Goal: Book appointment/travel/reservation

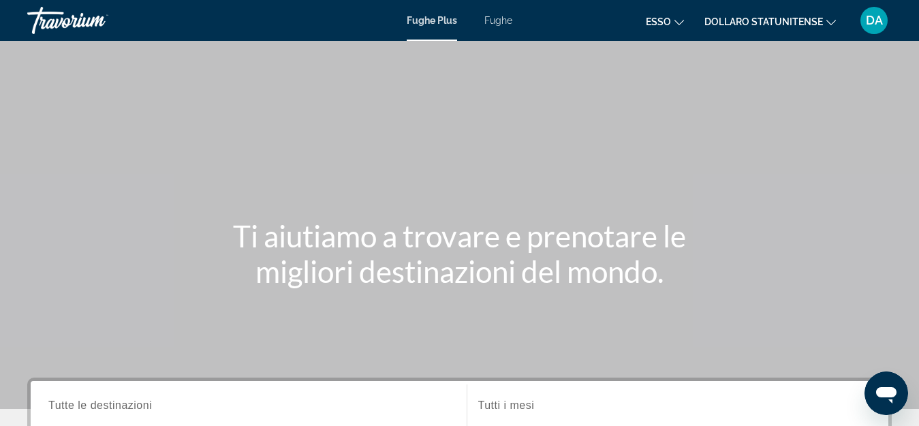
click at [603, 171] on div "Contenuto principale" at bounding box center [459, 204] width 919 height 409
click at [676, 18] on icon "Cambia lingua" at bounding box center [679, 23] width 10 height 10
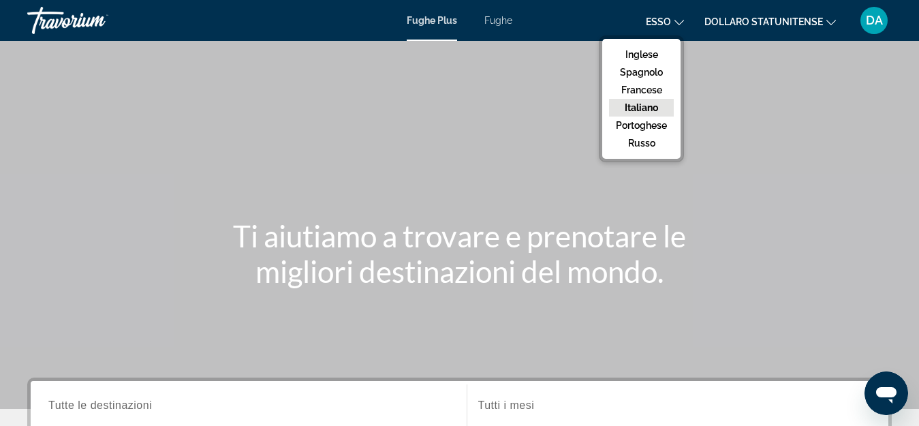
click at [652, 109] on font "Italiano" at bounding box center [641, 107] width 33 height 11
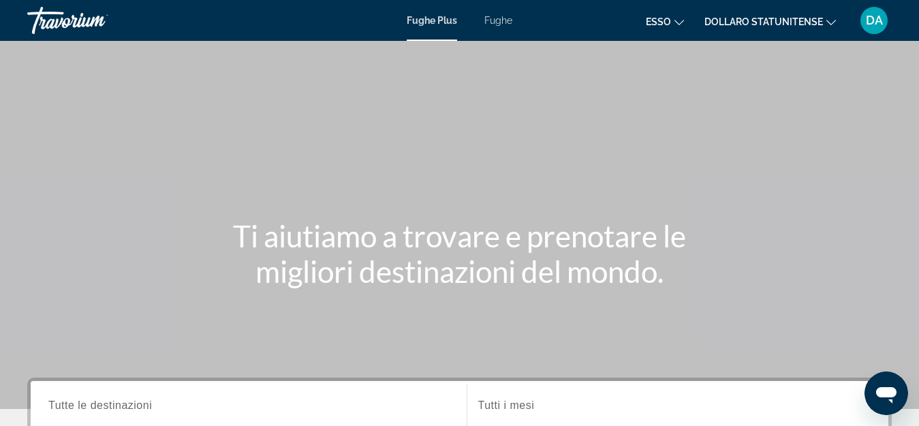
click at [827, 25] on button "Dollaro statunitense Dollaro statunitense ($) MXN ([GEOGRAPHIC_DATA]$) CAD (Can…" at bounding box center [769, 22] width 131 height 20
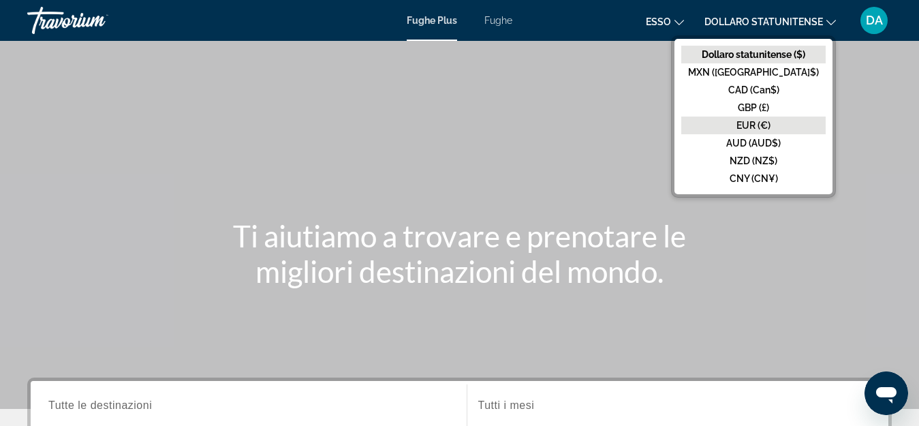
click at [793, 131] on button "EUR (€)" at bounding box center [753, 125] width 144 height 18
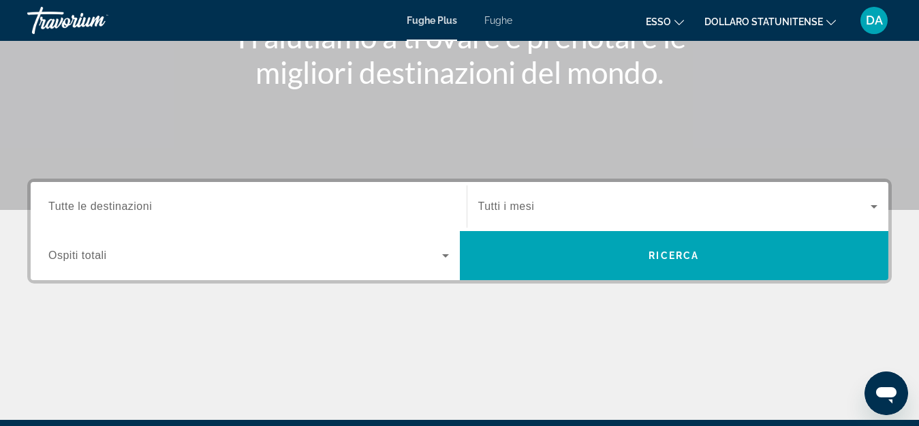
scroll to position [202, 0]
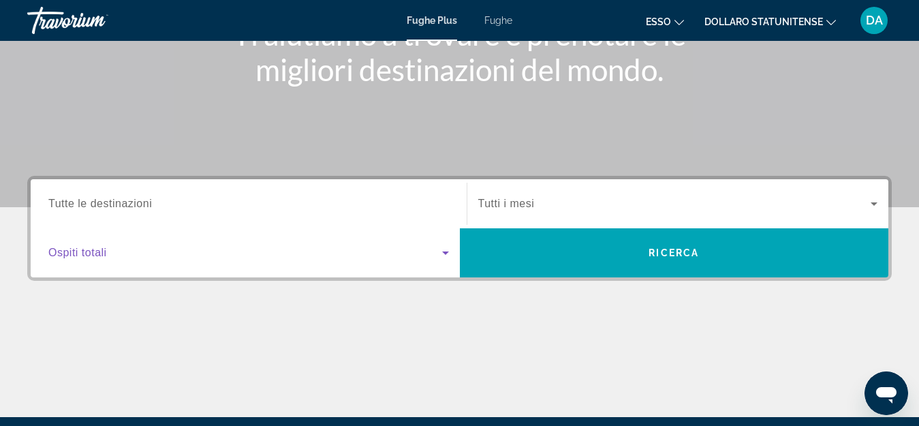
click at [445, 258] on icon "Widget di ricerca" at bounding box center [445, 253] width 16 height 16
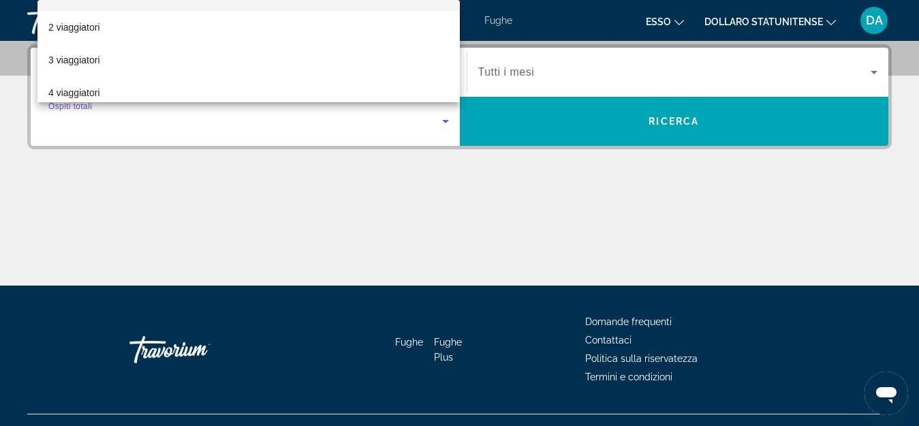
scroll to position [54, 0]
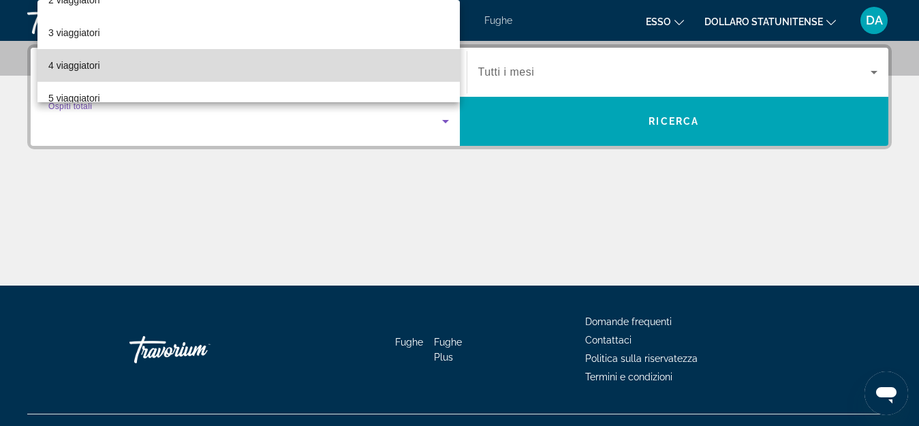
click at [343, 57] on mat-option "4 viaggiatori" at bounding box center [248, 65] width 422 height 33
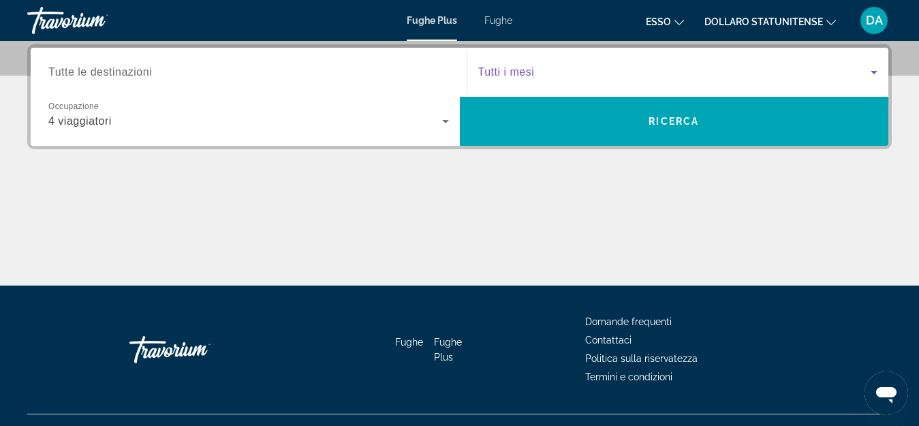
click at [569, 69] on span "Widget di ricerca" at bounding box center [674, 72] width 393 height 16
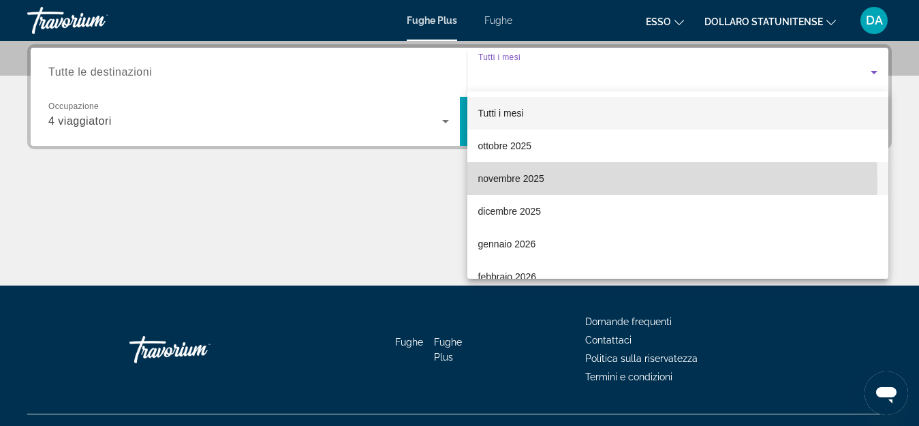
click at [533, 183] on font "novembre 2025" at bounding box center [511, 178] width 66 height 11
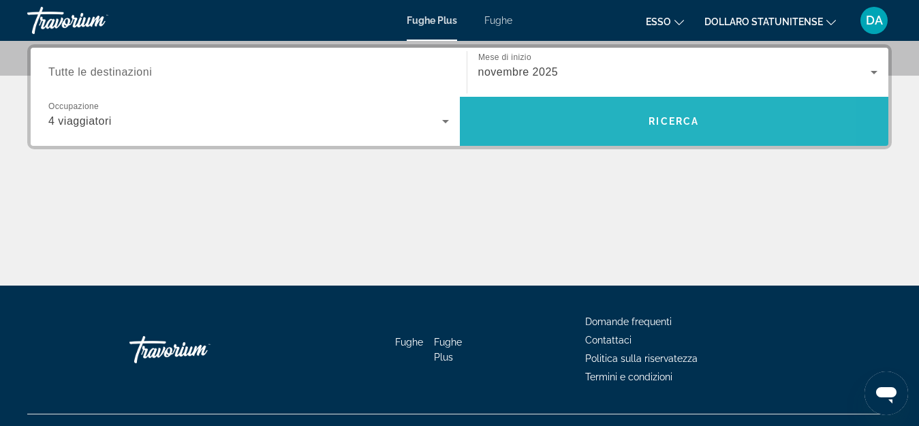
click at [613, 121] on span "Ricerca" at bounding box center [674, 121] width 429 height 33
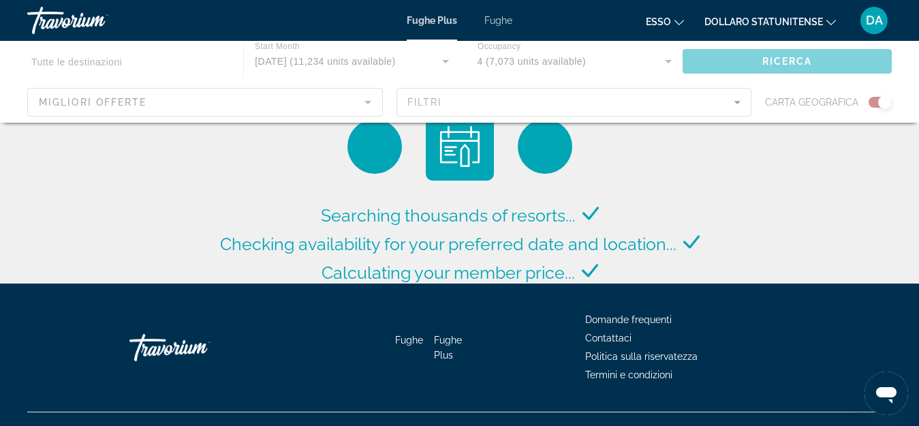
click at [739, 260] on div "Searching thousands of resorts... Checking availability for your preferred date…" at bounding box center [459, 145] width 919 height 290
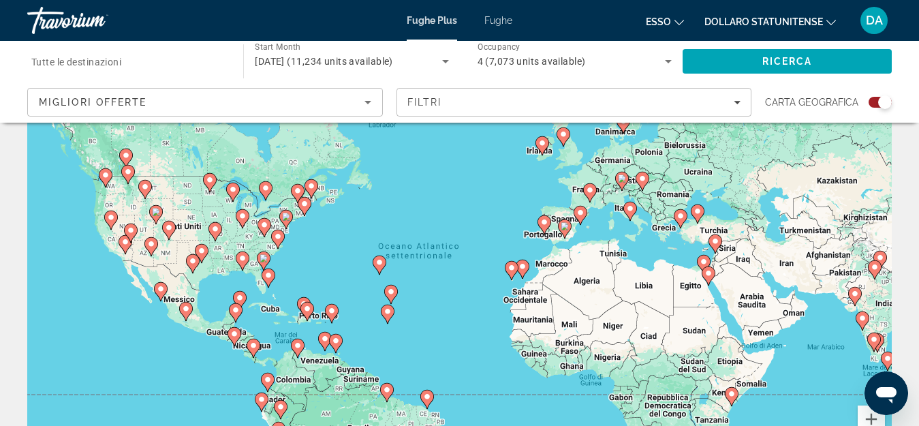
scroll to position [100, 0]
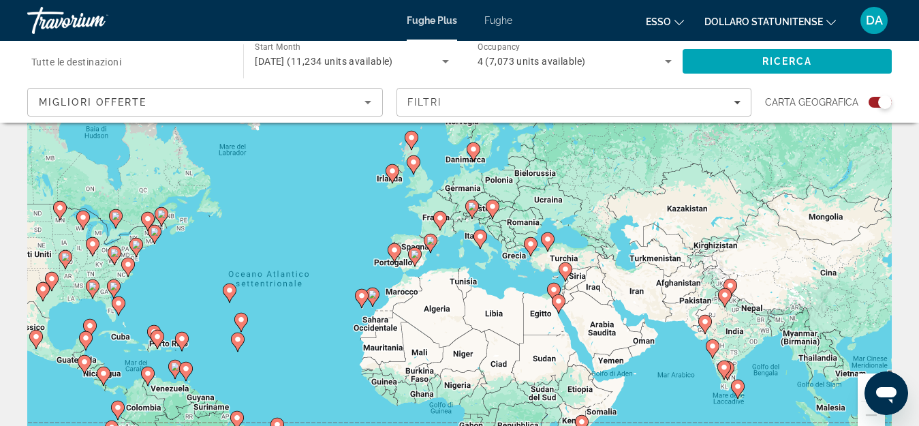
drag, startPoint x: 687, startPoint y: 217, endPoint x: 536, endPoint y: 277, distance: 162.7
click at [536, 277] on div "Per attivare il trascinamento con la tastiera, premi Alt + Invio. Nello stato d…" at bounding box center [459, 240] width 864 height 409
click at [862, 400] on button "Zoom avanti" at bounding box center [871, 386] width 27 height 27
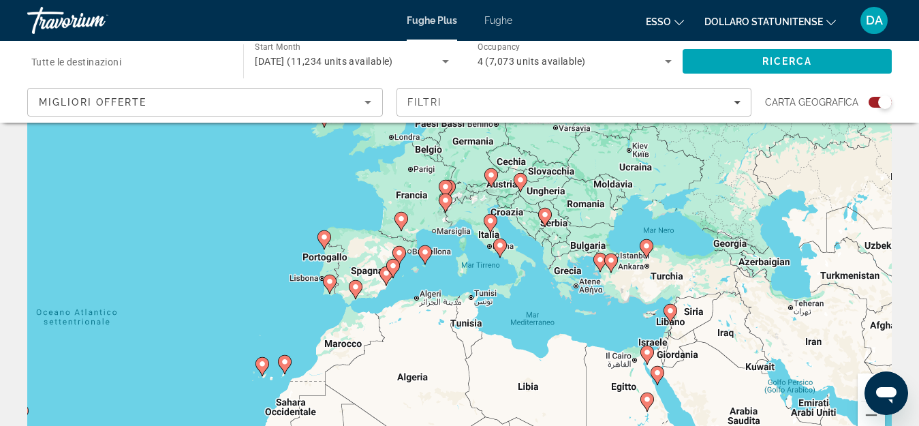
click at [860, 384] on button "Zoom avanti" at bounding box center [871, 386] width 27 height 27
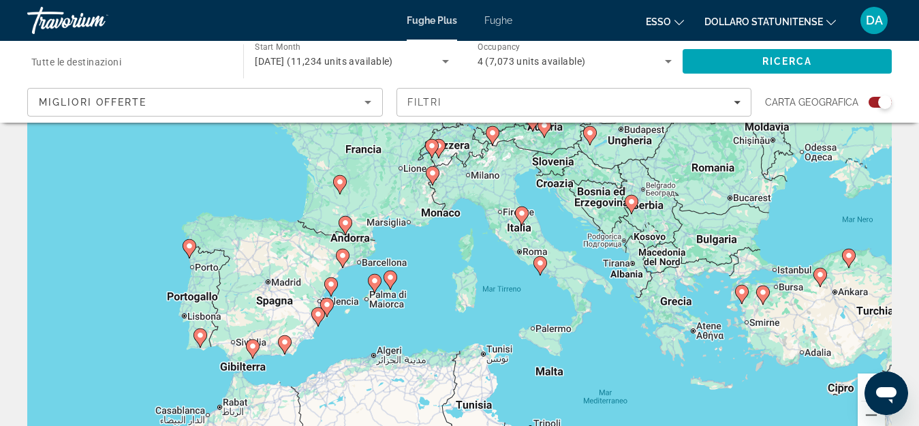
click at [860, 384] on button "Zoom avanti" at bounding box center [871, 386] width 27 height 27
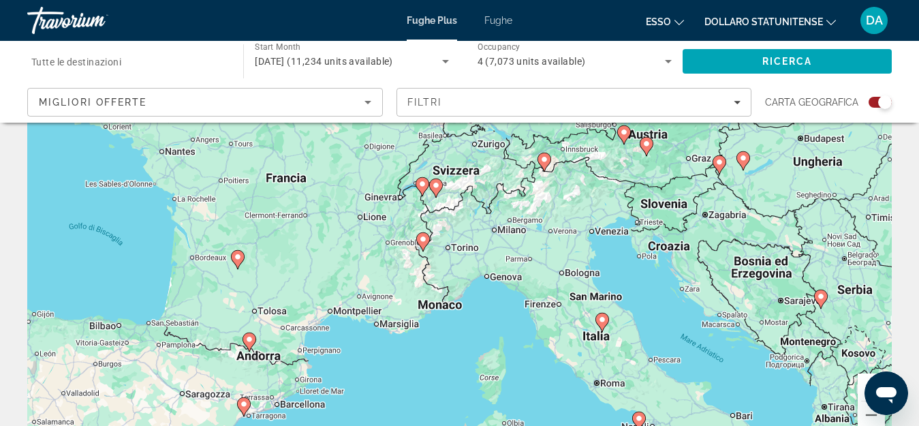
drag, startPoint x: 614, startPoint y: 220, endPoint x: 633, endPoint y: 342, distance: 123.4
click at [633, 342] on div "Per attivare il trascinamento con la tastiera, premi Alt + Invio. Nello stato d…" at bounding box center [459, 240] width 864 height 409
click at [860, 390] on button "Zoom avanti" at bounding box center [871, 386] width 27 height 27
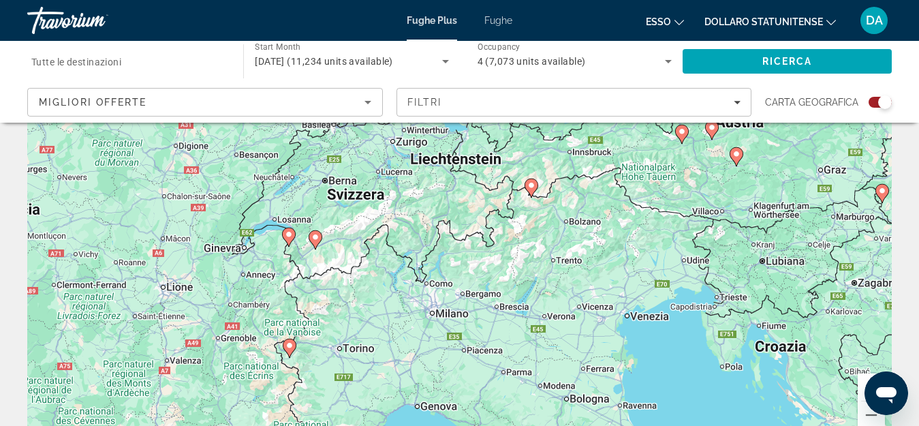
drag, startPoint x: 638, startPoint y: 177, endPoint x: 540, endPoint y: 269, distance: 133.9
click at [540, 269] on div "Per attivare il trascinamento con la tastiera, premi Alt + Invio. Nello stato d…" at bounding box center [459, 240] width 864 height 409
click at [530, 186] on image "Contenuto principale" at bounding box center [531, 185] width 8 height 8
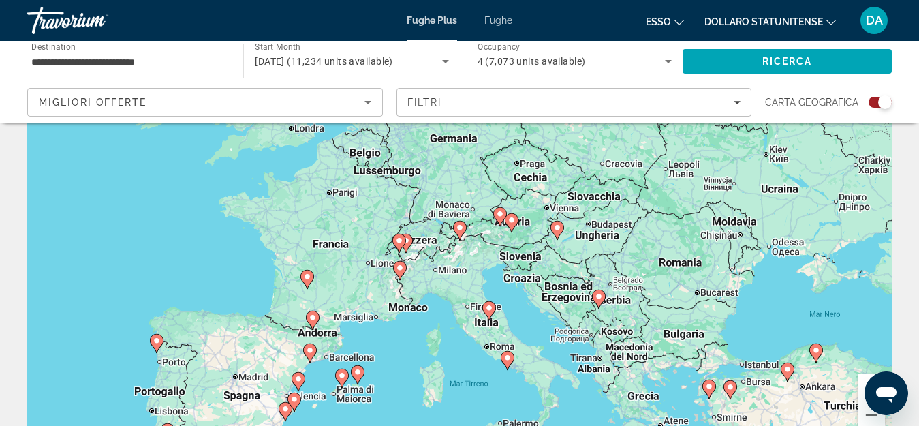
click at [461, 232] on icon "Contenuto principale" at bounding box center [459, 230] width 12 height 18
type input "**********"
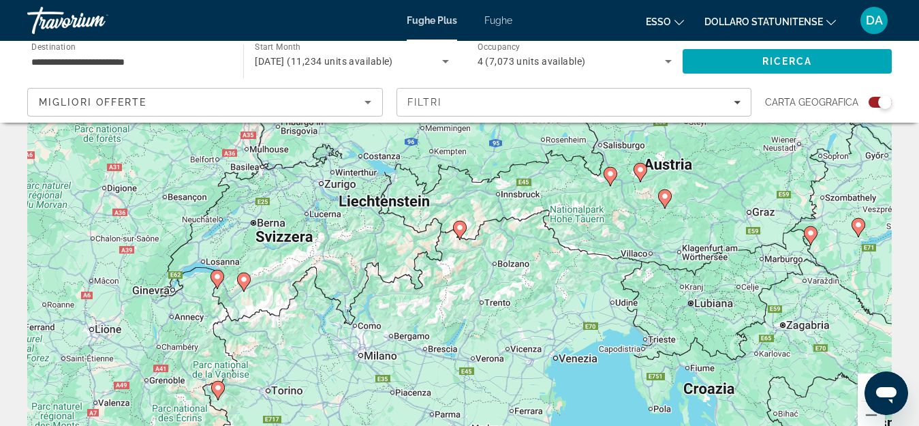
click at [460, 232] on icon "Contenuto principale" at bounding box center [459, 230] width 12 height 18
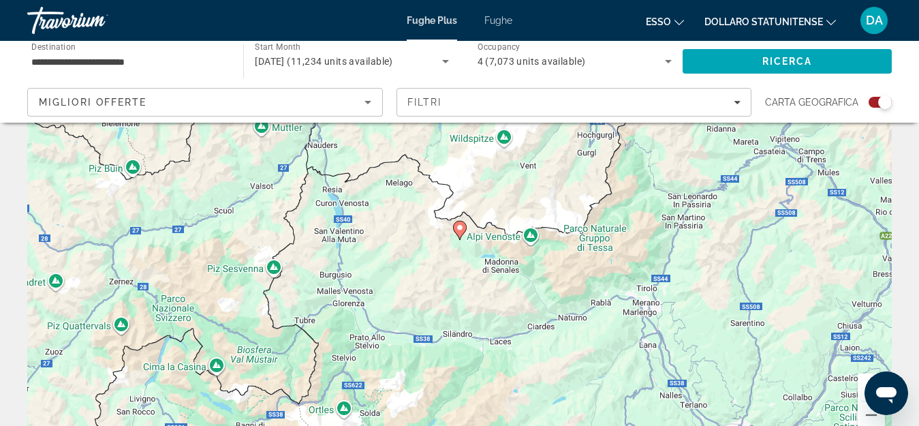
click at [460, 232] on icon "Contenuto principale" at bounding box center [459, 230] width 12 height 18
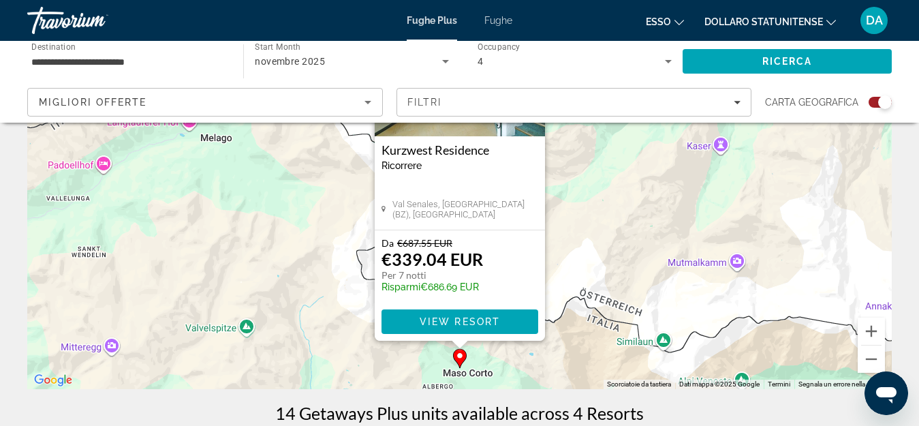
scroll to position [159, 0]
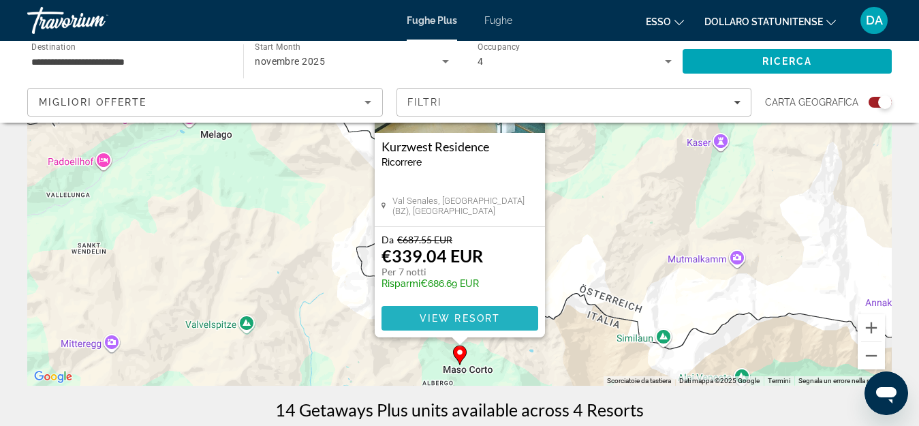
click at [470, 316] on span "View Resort" at bounding box center [459, 318] width 80 height 11
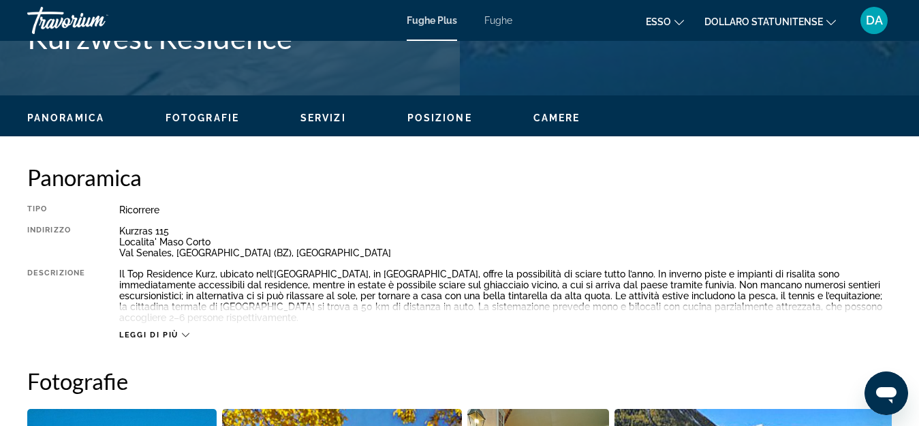
scroll to position [604, 0]
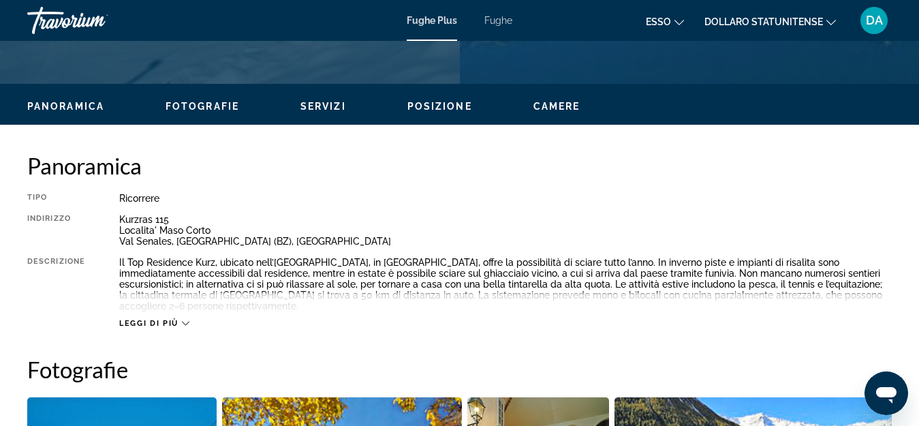
click at [187, 326] on icon "Contenuto principale" at bounding box center [185, 322] width 7 height 7
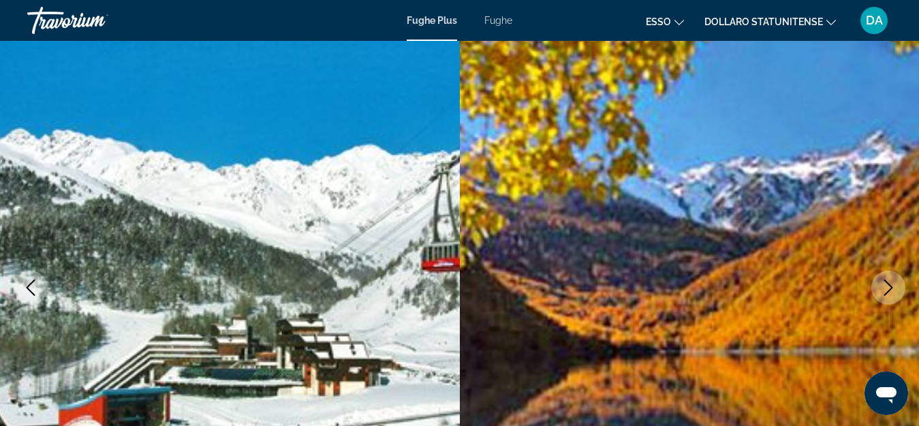
scroll to position [0, 0]
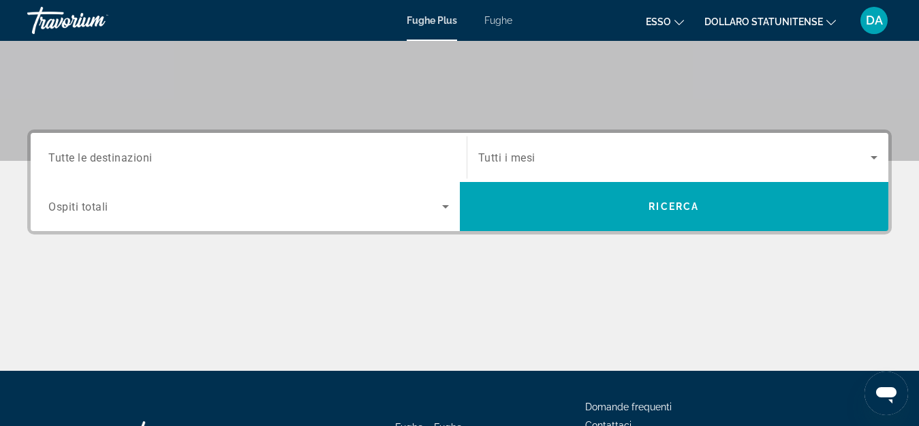
scroll to position [252, 0]
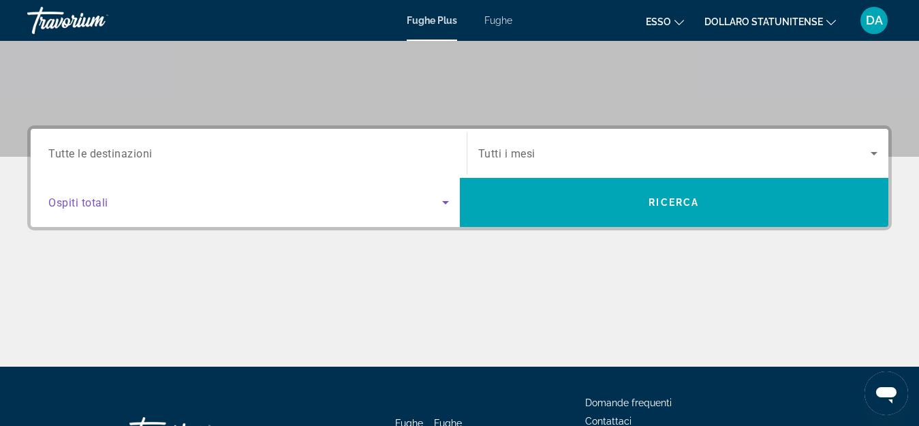
click at [447, 200] on icon "Search widget" at bounding box center [445, 202] width 16 height 16
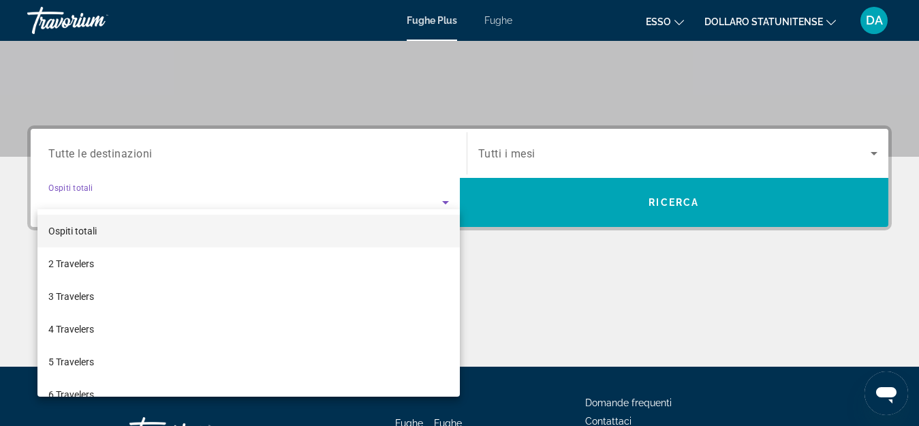
scroll to position [333, 0]
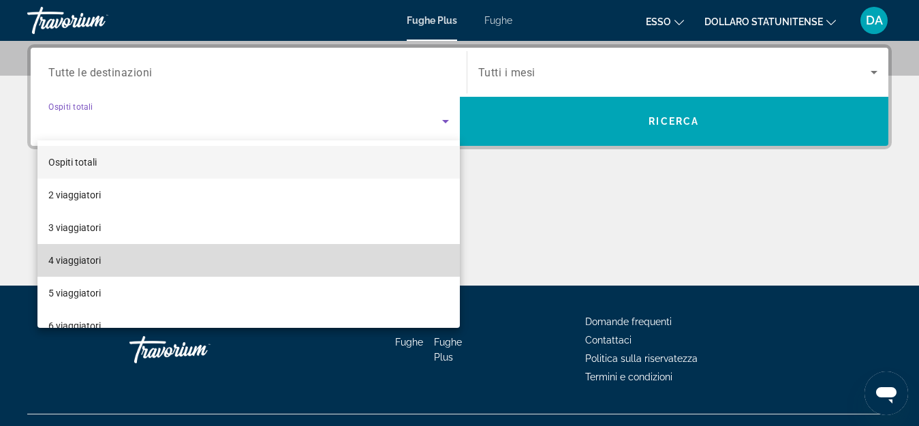
click at [335, 260] on mat-option "4 viaggiatori" at bounding box center [248, 260] width 422 height 33
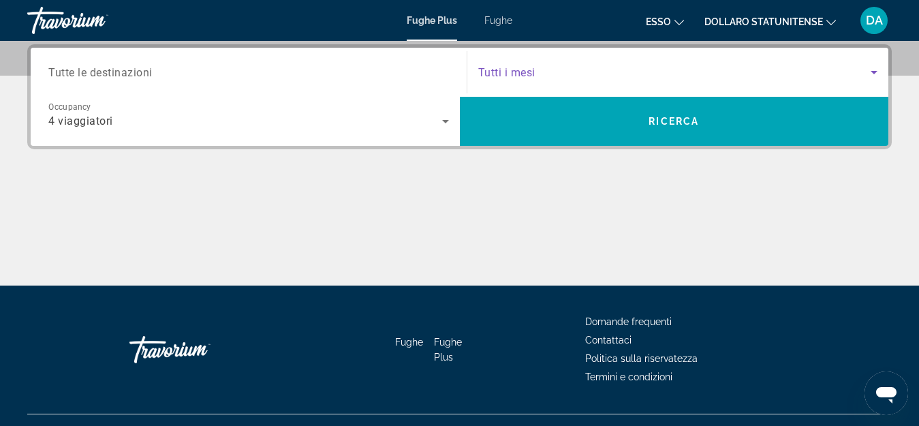
click at [605, 69] on span "Search widget" at bounding box center [674, 72] width 393 height 16
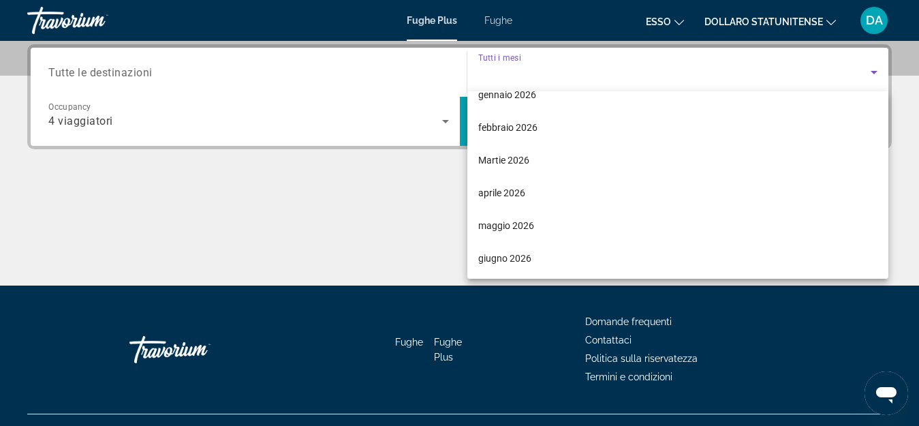
scroll to position [159, 0]
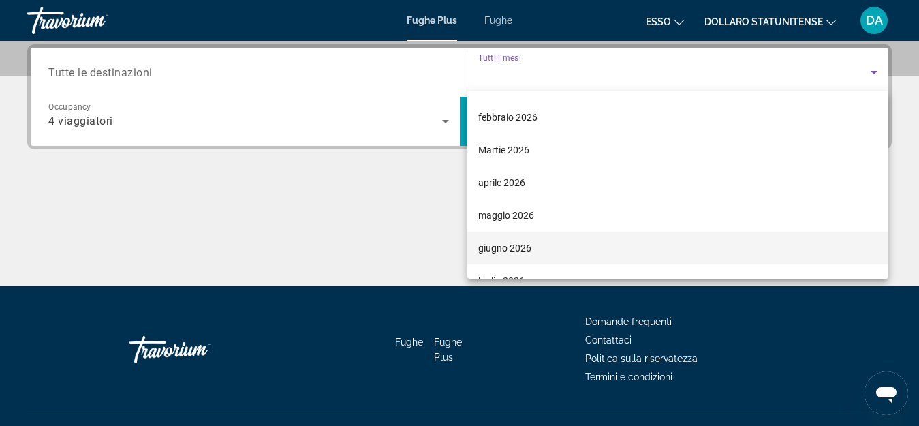
click at [490, 257] on mat-option "giugno 2026" at bounding box center [678, 248] width 422 height 33
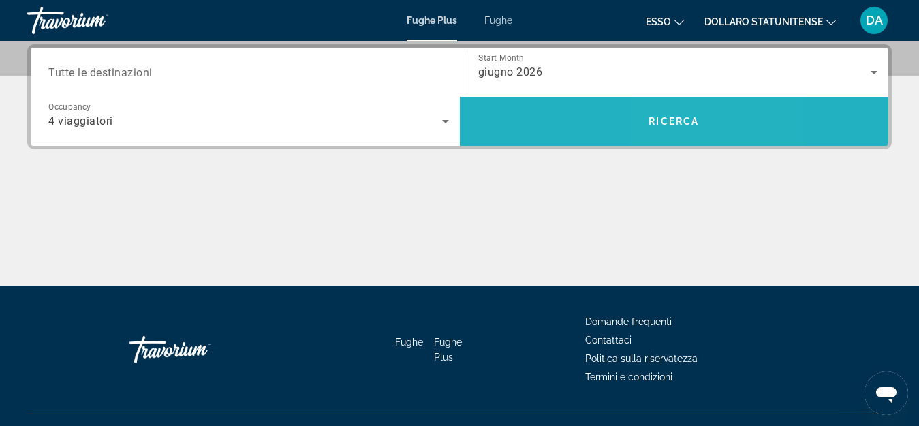
click at [693, 133] on span "Search" at bounding box center [674, 121] width 429 height 33
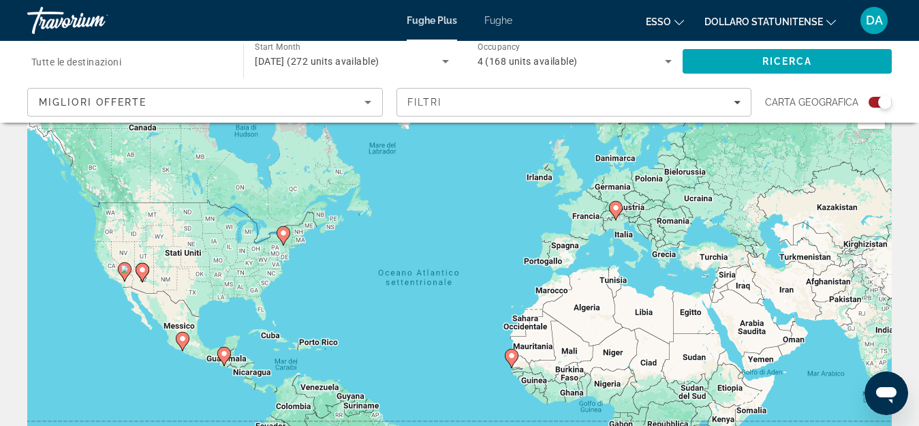
scroll to position [102, 0]
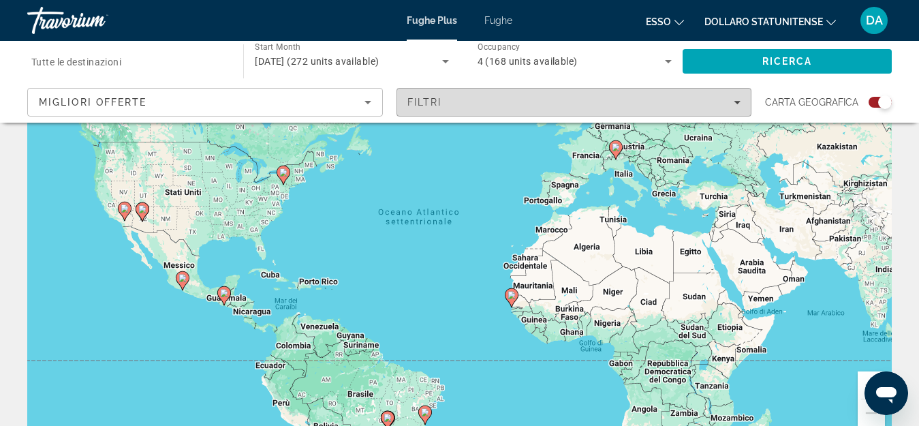
click at [737, 104] on icon "Filters" at bounding box center [737, 102] width 7 height 7
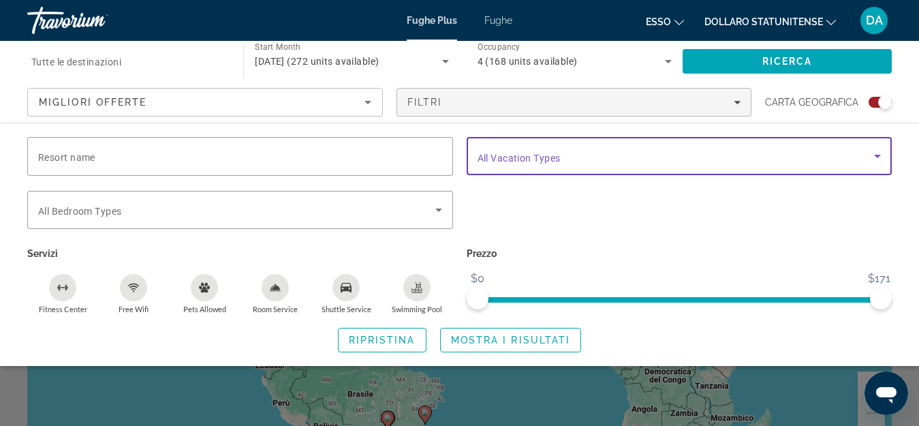
click at [882, 154] on icon "Search widget" at bounding box center [877, 156] width 16 height 16
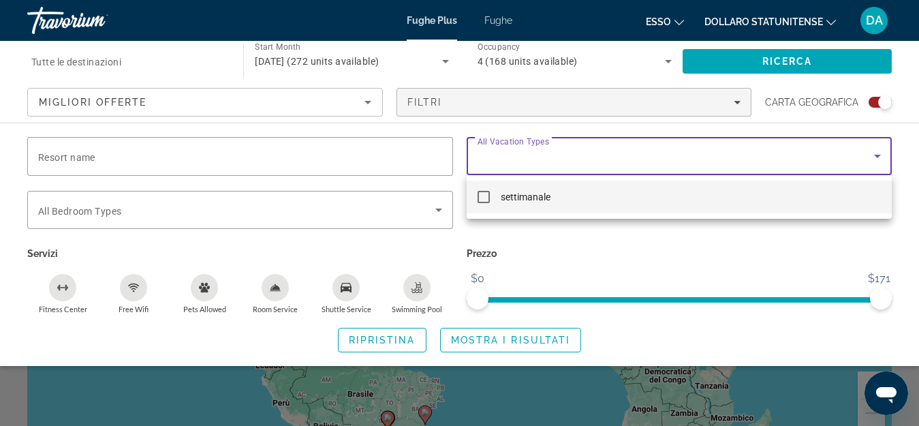
click at [266, 161] on div at bounding box center [459, 213] width 919 height 426
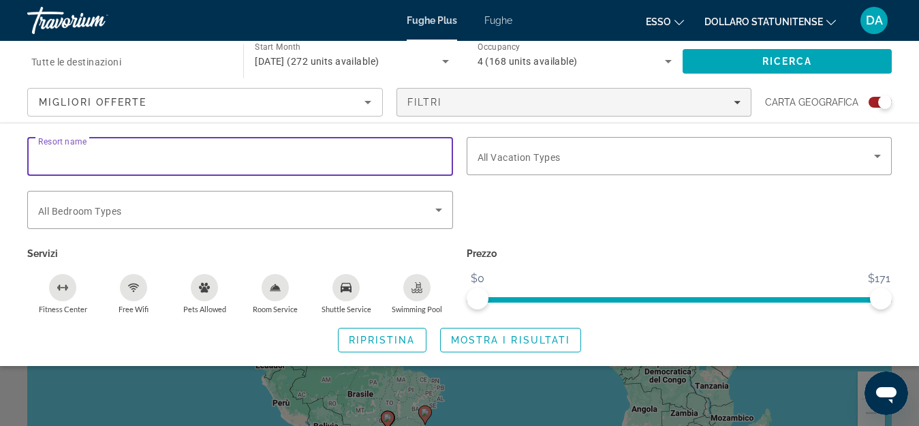
click at [266, 161] on input "Resort name" at bounding box center [240, 156] width 404 height 16
type input "******"
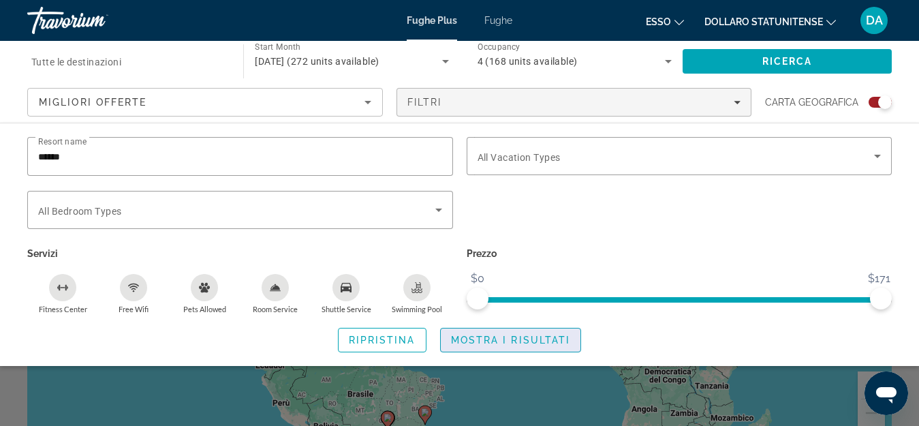
click at [532, 339] on span "Mostra i risultati" at bounding box center [511, 339] width 120 height 11
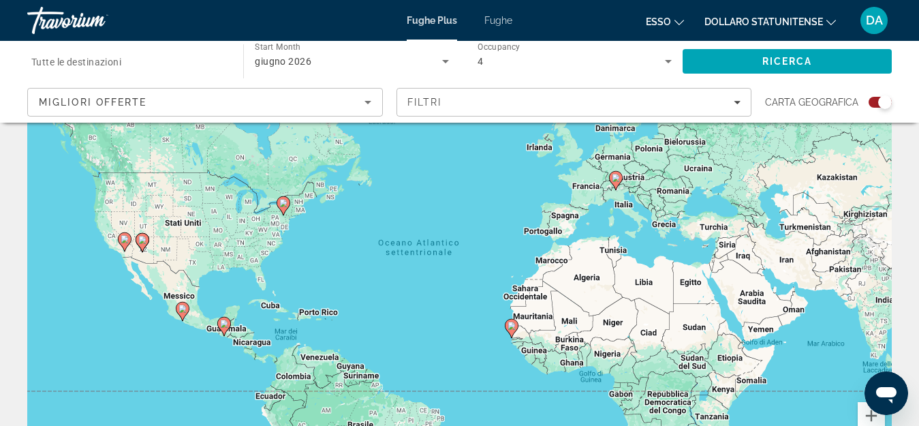
scroll to position [63, 0]
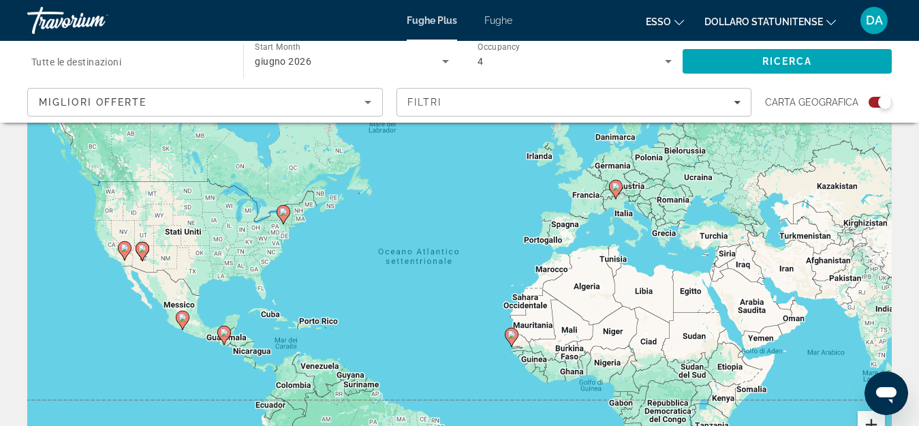
click at [871, 423] on button "Zoom avanti" at bounding box center [871, 424] width 27 height 27
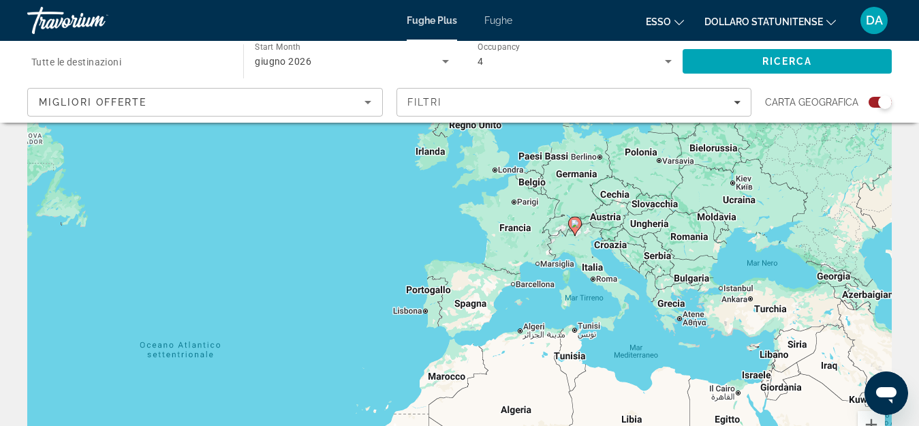
drag, startPoint x: 840, startPoint y: 213, endPoint x: 641, endPoint y: 330, distance: 231.8
click at [641, 330] on div "Per attivare il trascinamento con la tastiera, premi Alt + Invio. Nello stato d…" at bounding box center [459, 278] width 864 height 409
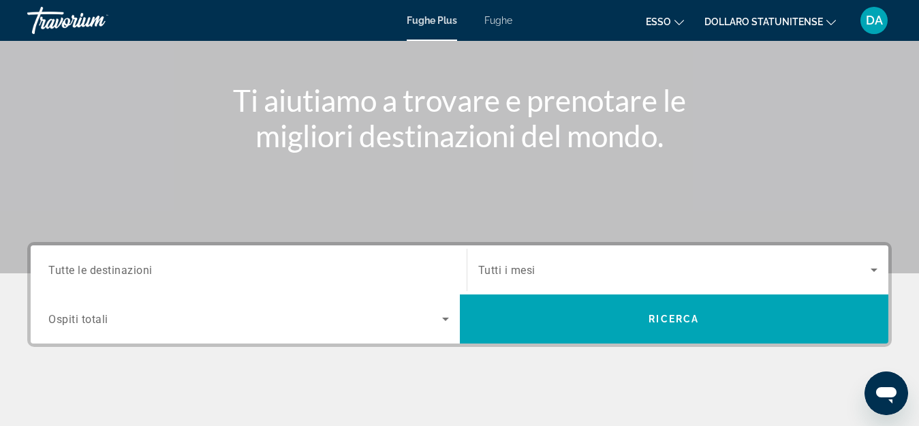
scroll to position [162, 0]
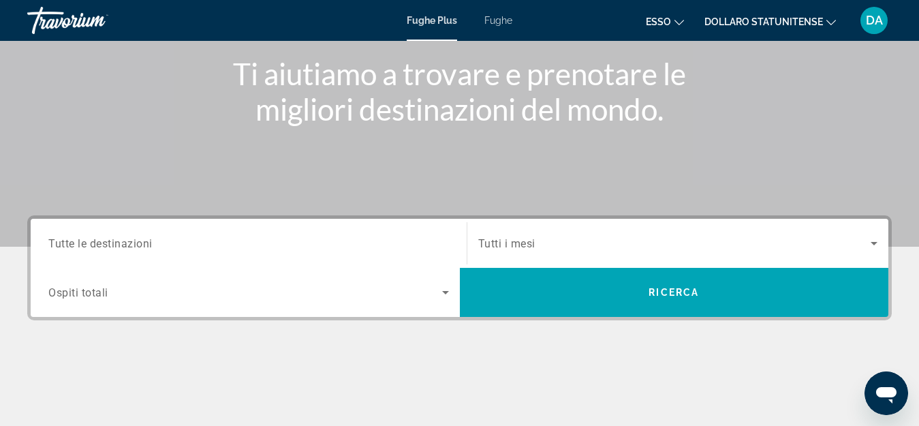
click at [873, 245] on icon "Search widget" at bounding box center [874, 243] width 16 height 16
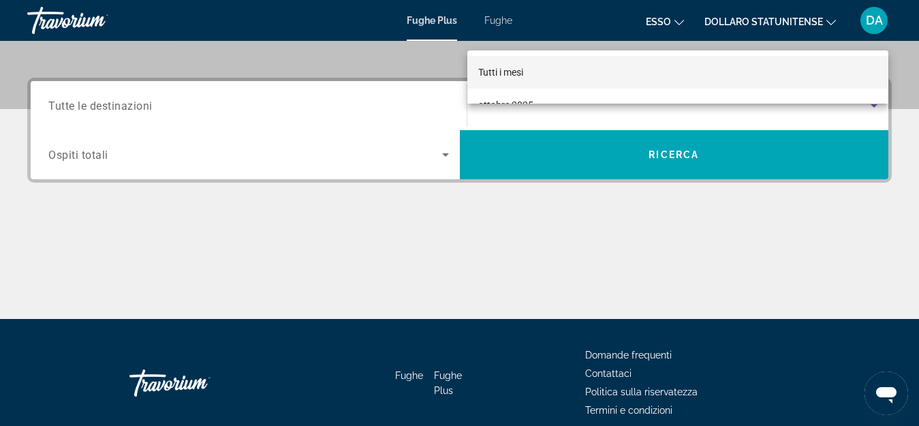
scroll to position [207, 0]
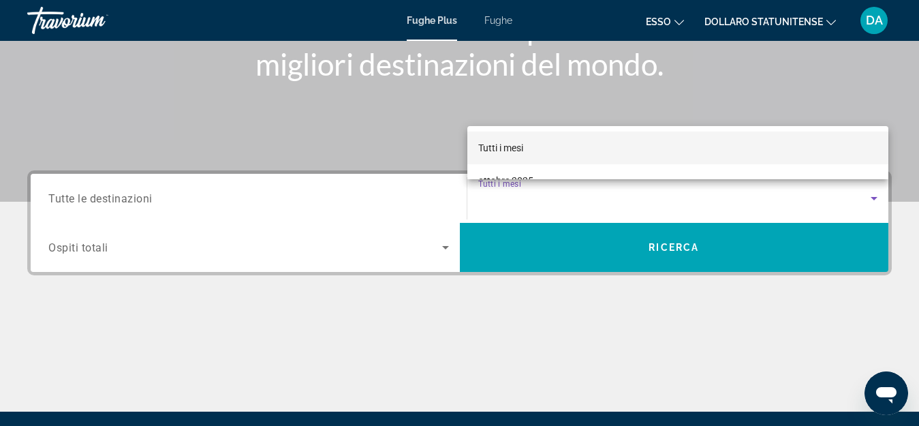
click at [875, 200] on div at bounding box center [459, 213] width 919 height 426
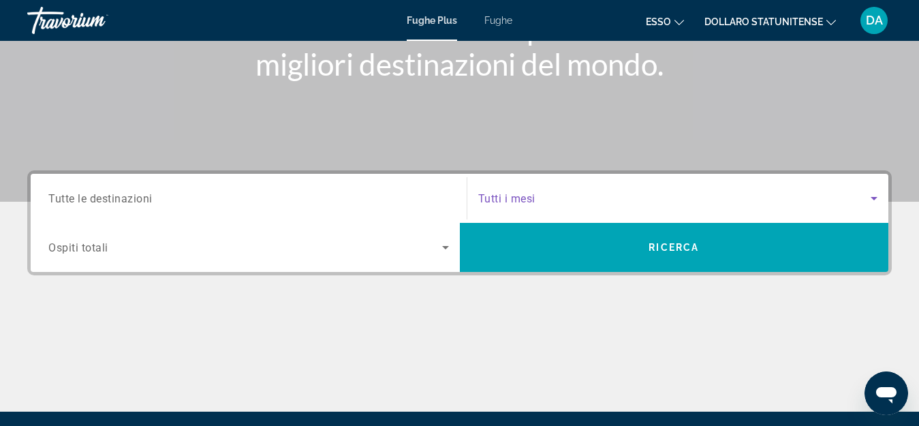
click at [872, 195] on icon "Search widget" at bounding box center [874, 198] width 16 height 16
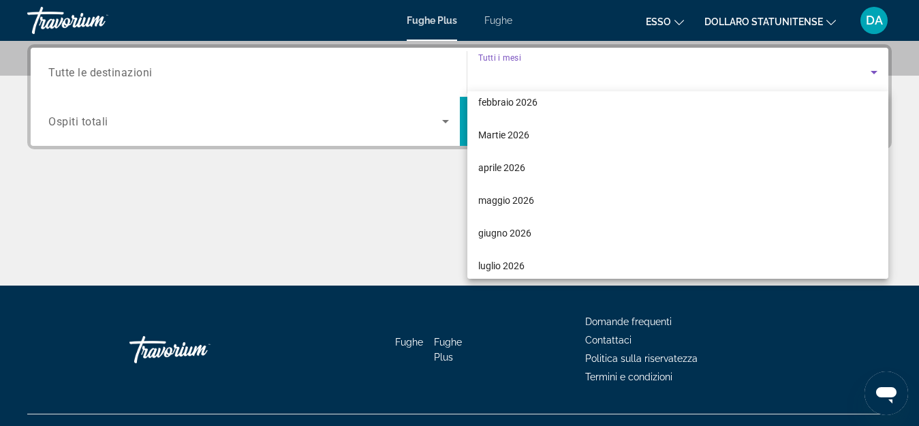
scroll to position [180, 0]
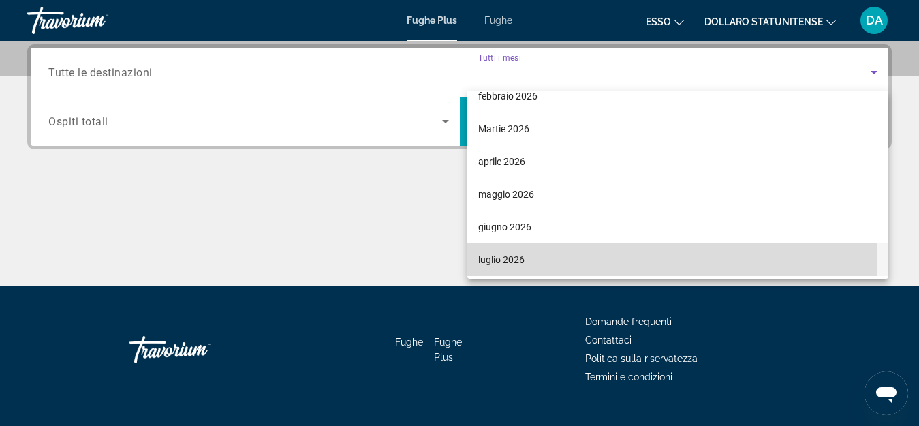
click at [513, 260] on font "luglio 2026" at bounding box center [501, 259] width 46 height 11
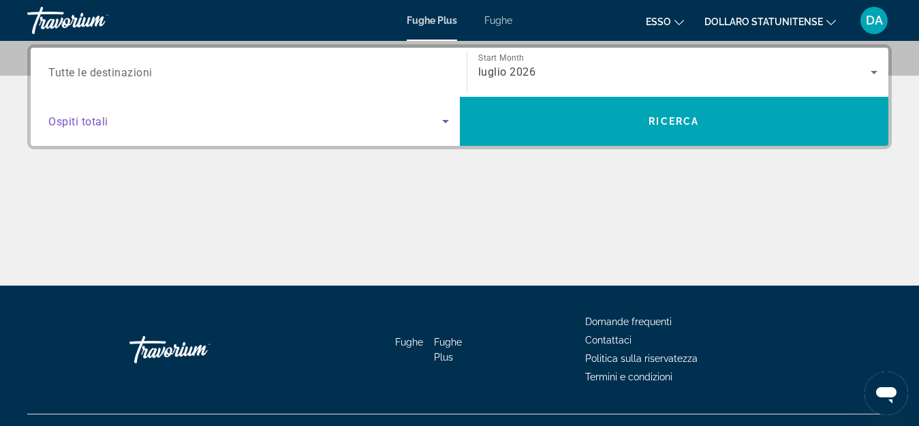
click at [445, 123] on icon "Search widget" at bounding box center [445, 121] width 16 height 16
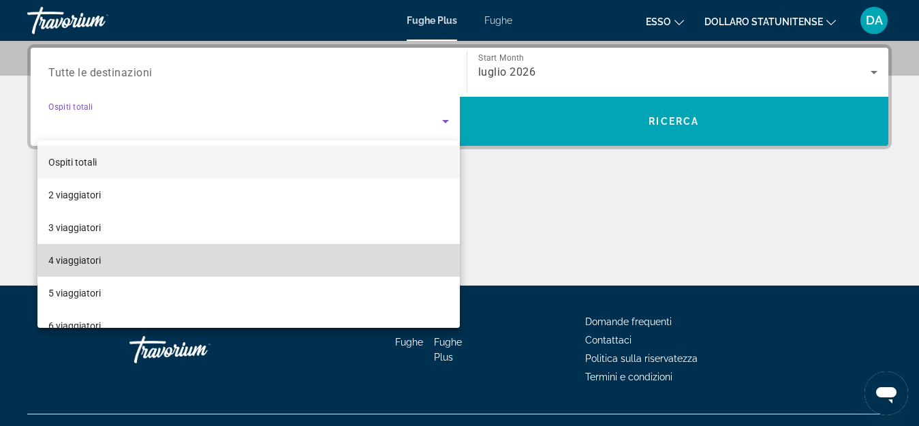
click at [290, 254] on mat-option "4 viaggiatori" at bounding box center [248, 260] width 422 height 33
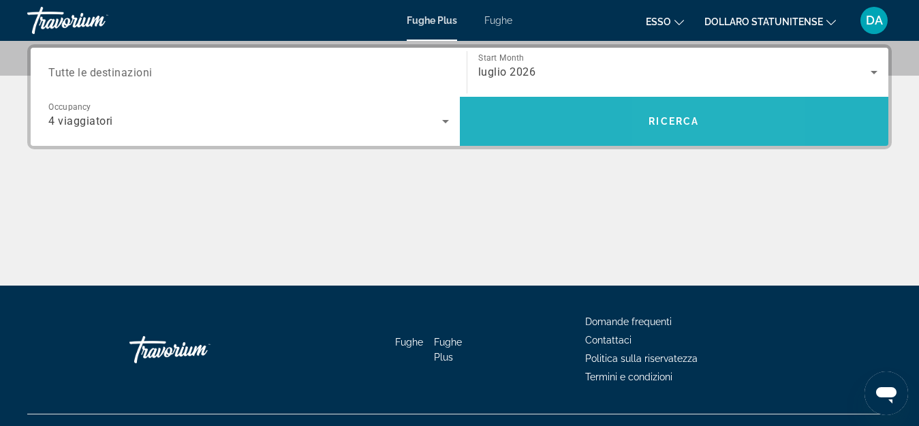
click at [679, 116] on span "Ricerca" at bounding box center [673, 121] width 50 height 11
